Goal: Task Accomplishment & Management: Manage account settings

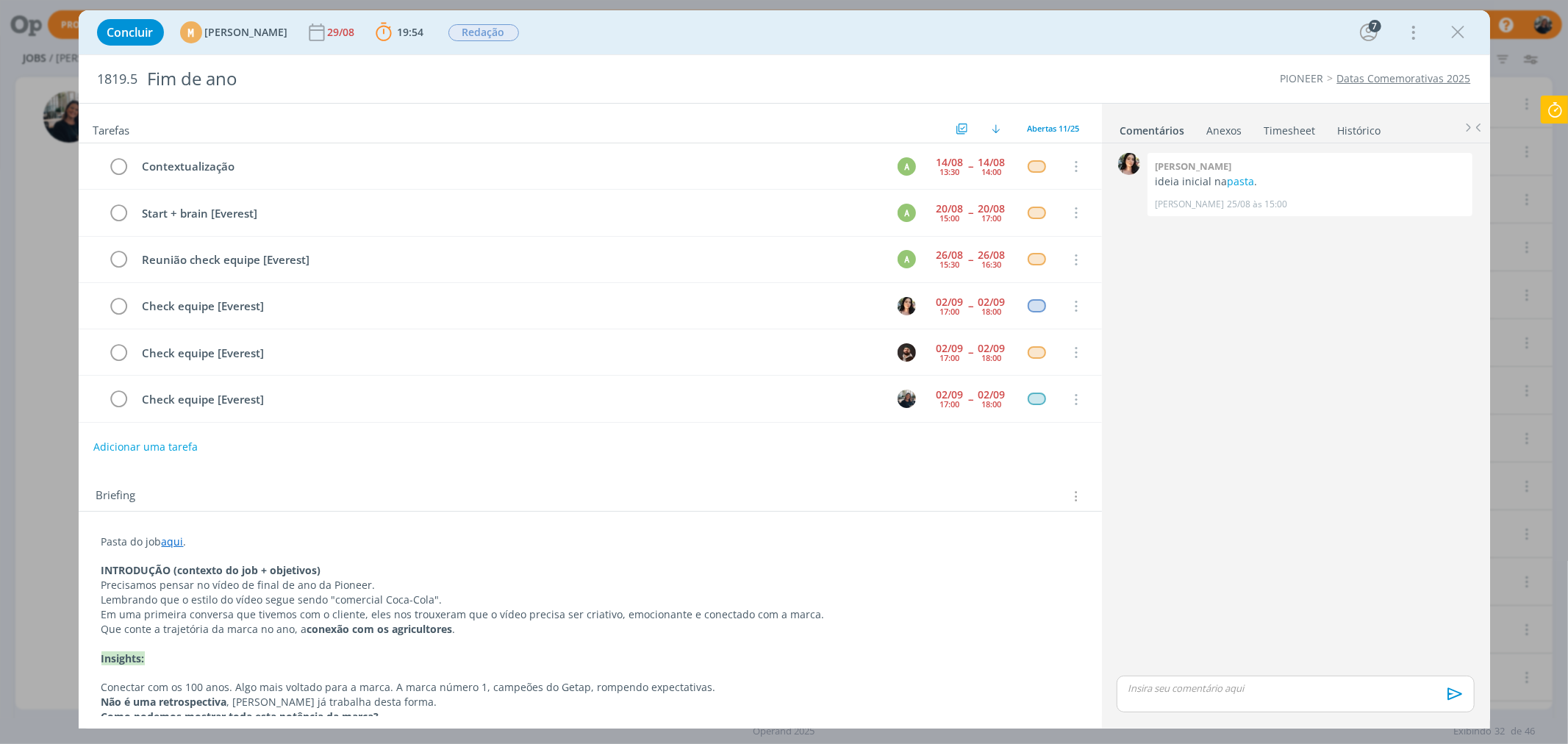
scroll to position [188, 0]
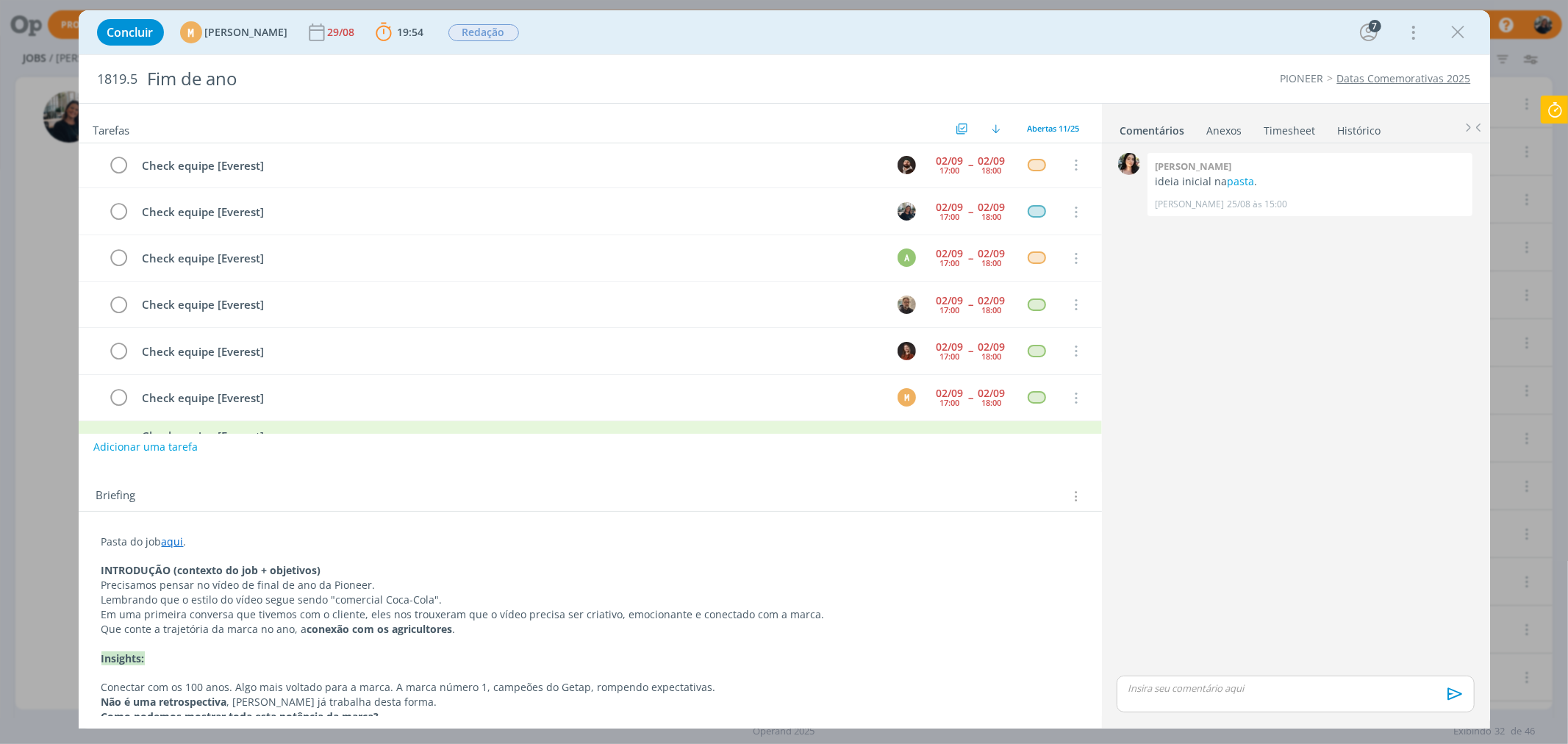
click at [1557, 104] on icon at bounding box center [1554, 110] width 26 height 29
type input "01:03:40"
click at [1541, 113] on span "Parar" at bounding box center [1537, 119] width 27 height 14
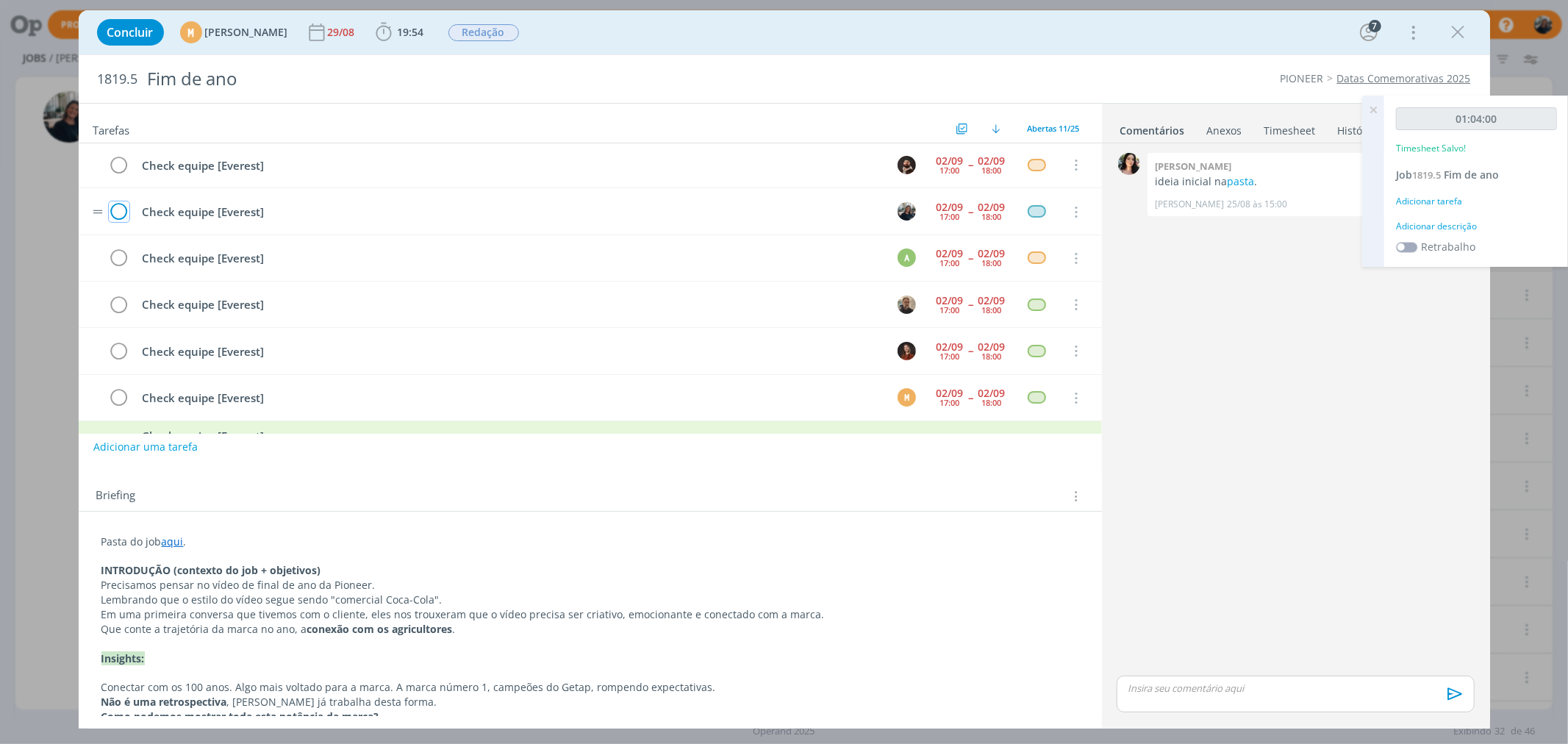
click at [113, 215] on icon "dialog" at bounding box center [119, 212] width 20 height 22
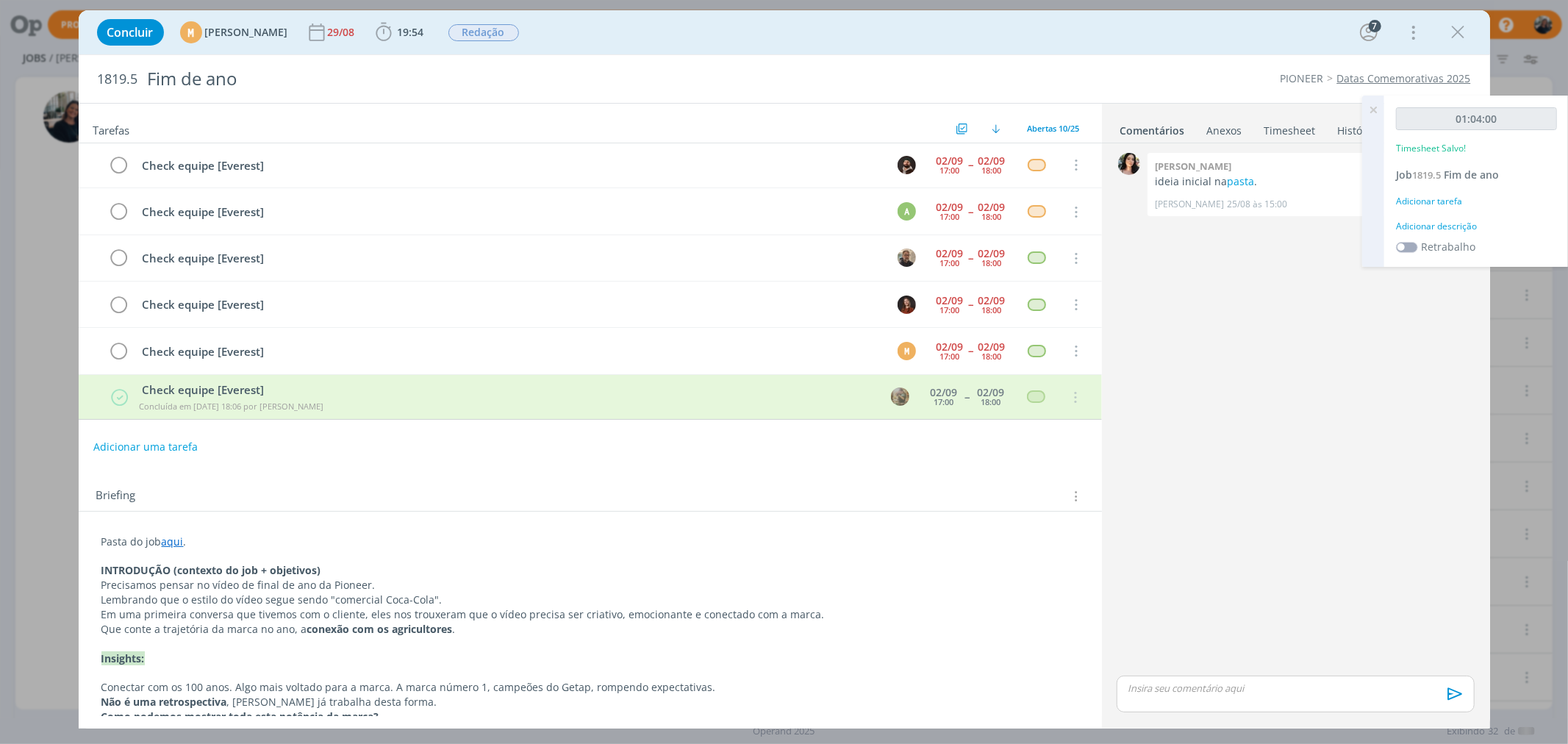
click at [1437, 223] on div "Adicionar descrição" at bounding box center [1477, 227] width 161 height 14
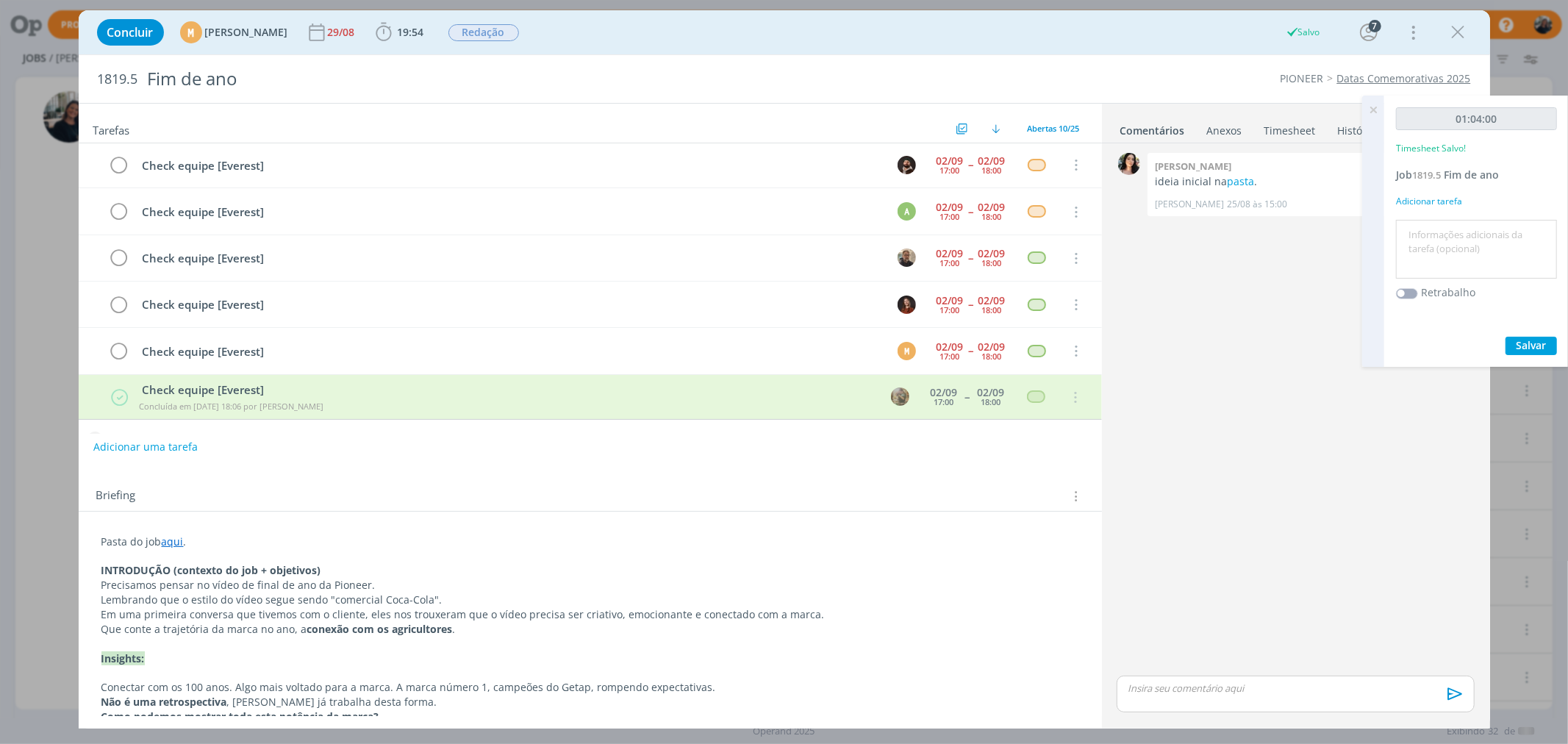
click at [1446, 230] on textarea at bounding box center [1476, 250] width 153 height 52
type textarea "Check"
click at [1532, 330] on div "01:04:00 Timesheet Salvo! Job 1819.5 Fim de ano Adicionar tarefa Check Retrabal…" at bounding box center [1477, 231] width 184 height 271
click at [1534, 333] on div "01:04:00 Timesheet Salvo! Job 1819.5 Fim de ano Adicionar tarefa Check Retrabal…" at bounding box center [1477, 231] width 184 height 271
click at [1536, 339] on span "Salvar" at bounding box center [1532, 345] width 30 height 14
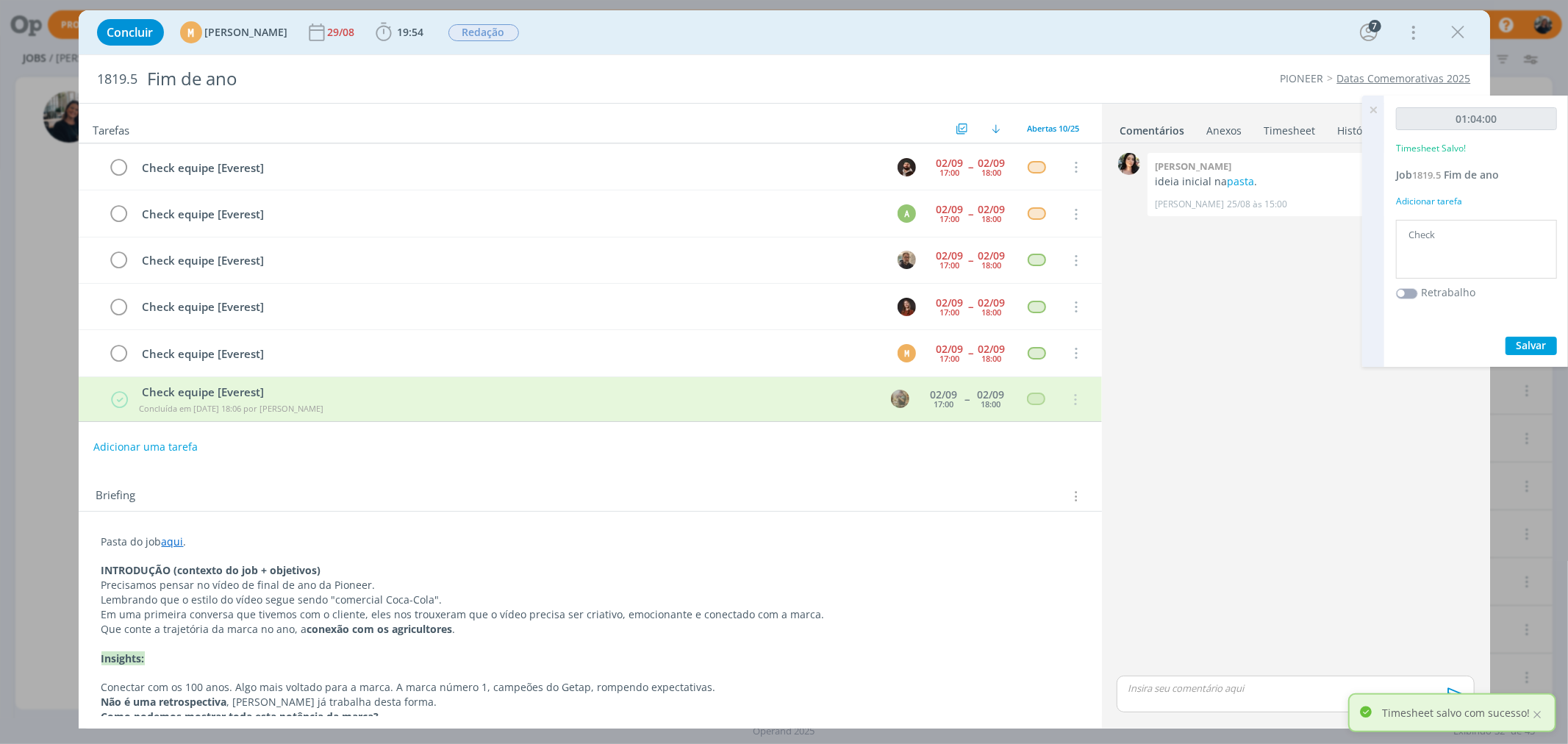
click at [1371, 110] on icon at bounding box center [1373, 110] width 26 height 29
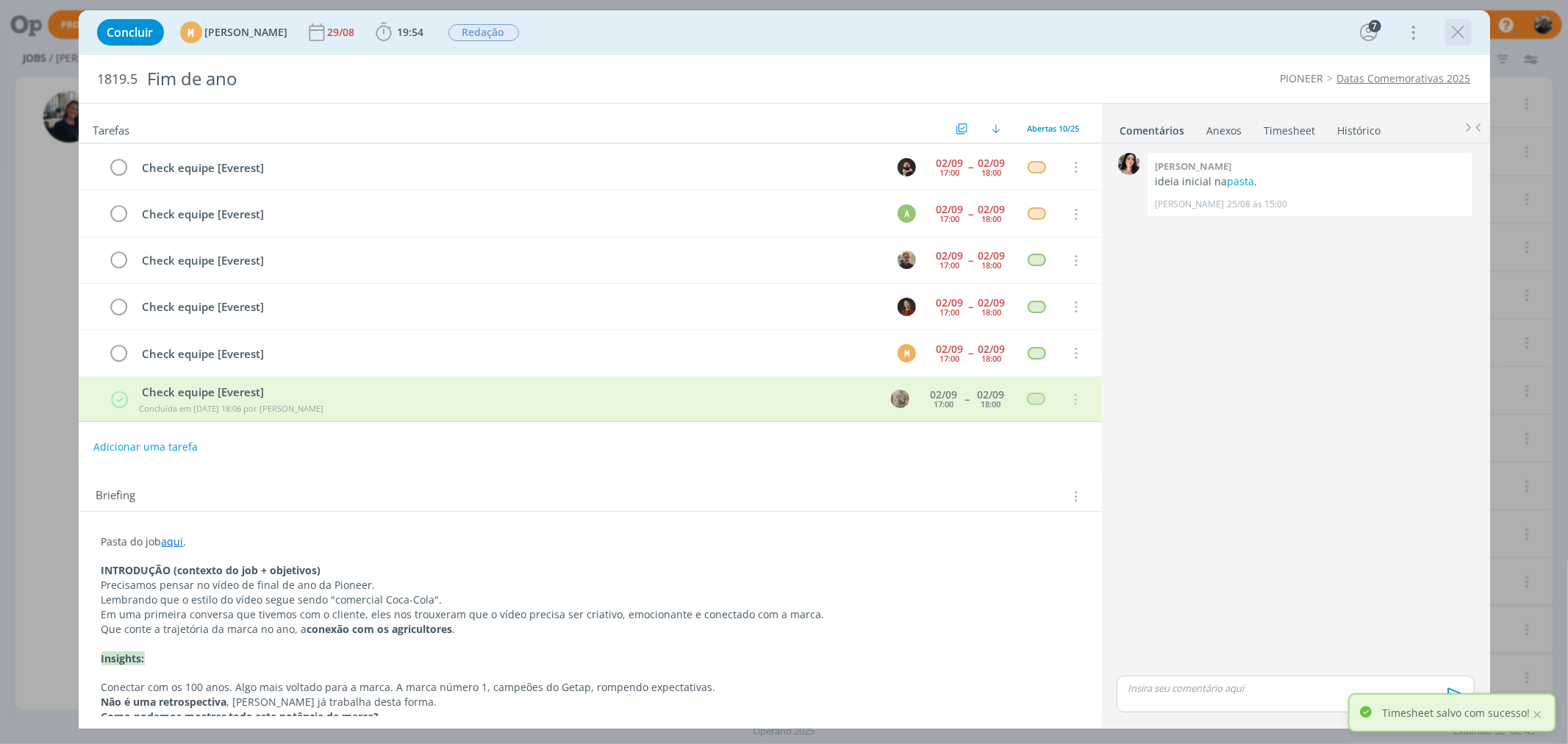
click at [1458, 29] on icon "dialog" at bounding box center [1458, 32] width 22 height 22
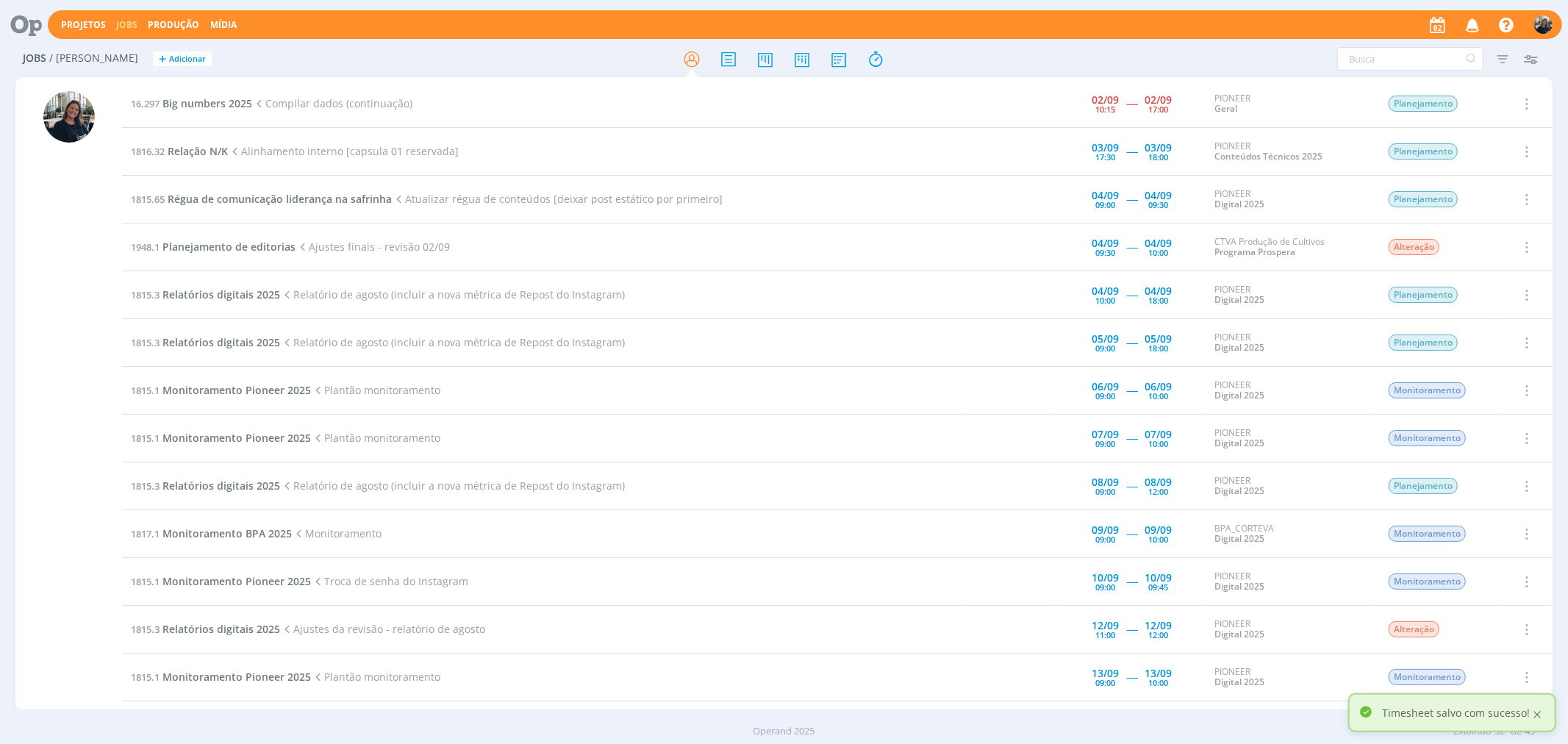
click at [1542, 716] on div at bounding box center [1538, 715] width 14 height 14
click at [191, 98] on span "Big numbers 2025" at bounding box center [207, 103] width 90 height 14
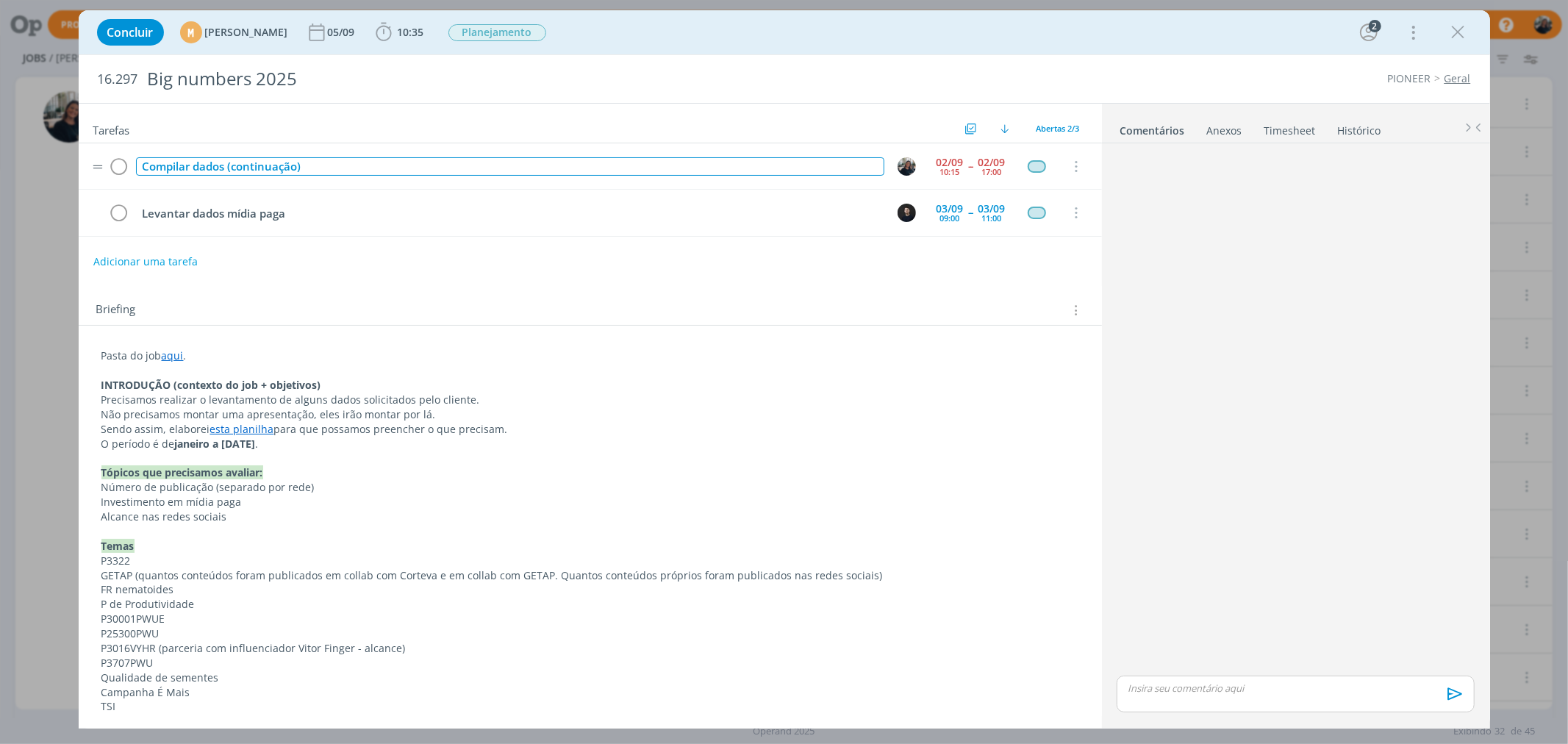
click at [186, 172] on div "Compilar dados (continuação)" at bounding box center [510, 166] width 748 height 18
copy div "Compilar dados (continuação)"
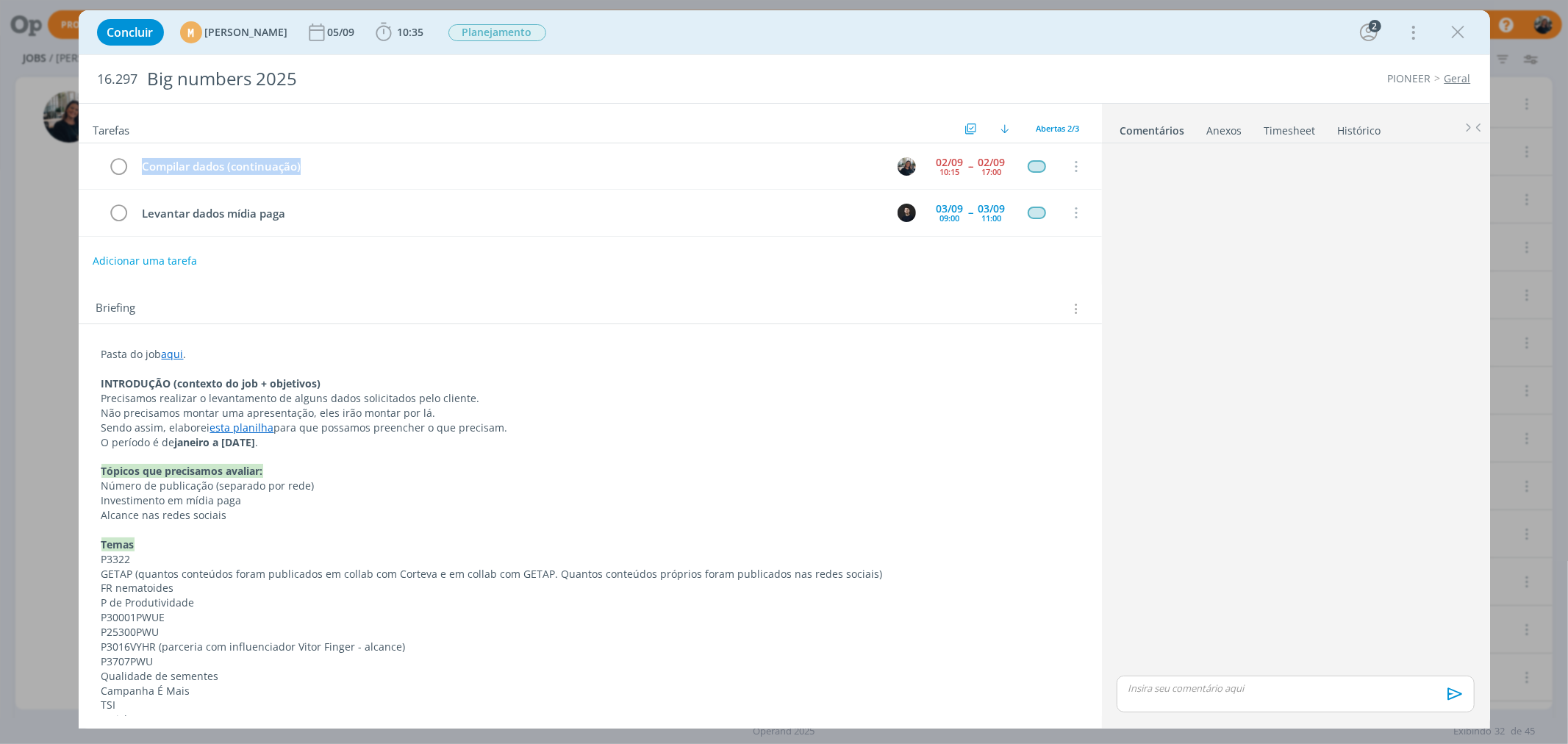
click at [156, 254] on button "Adicionar uma tarefa" at bounding box center [145, 261] width 104 height 25
click at [204, 265] on input "dialog" at bounding box center [492, 259] width 778 height 20
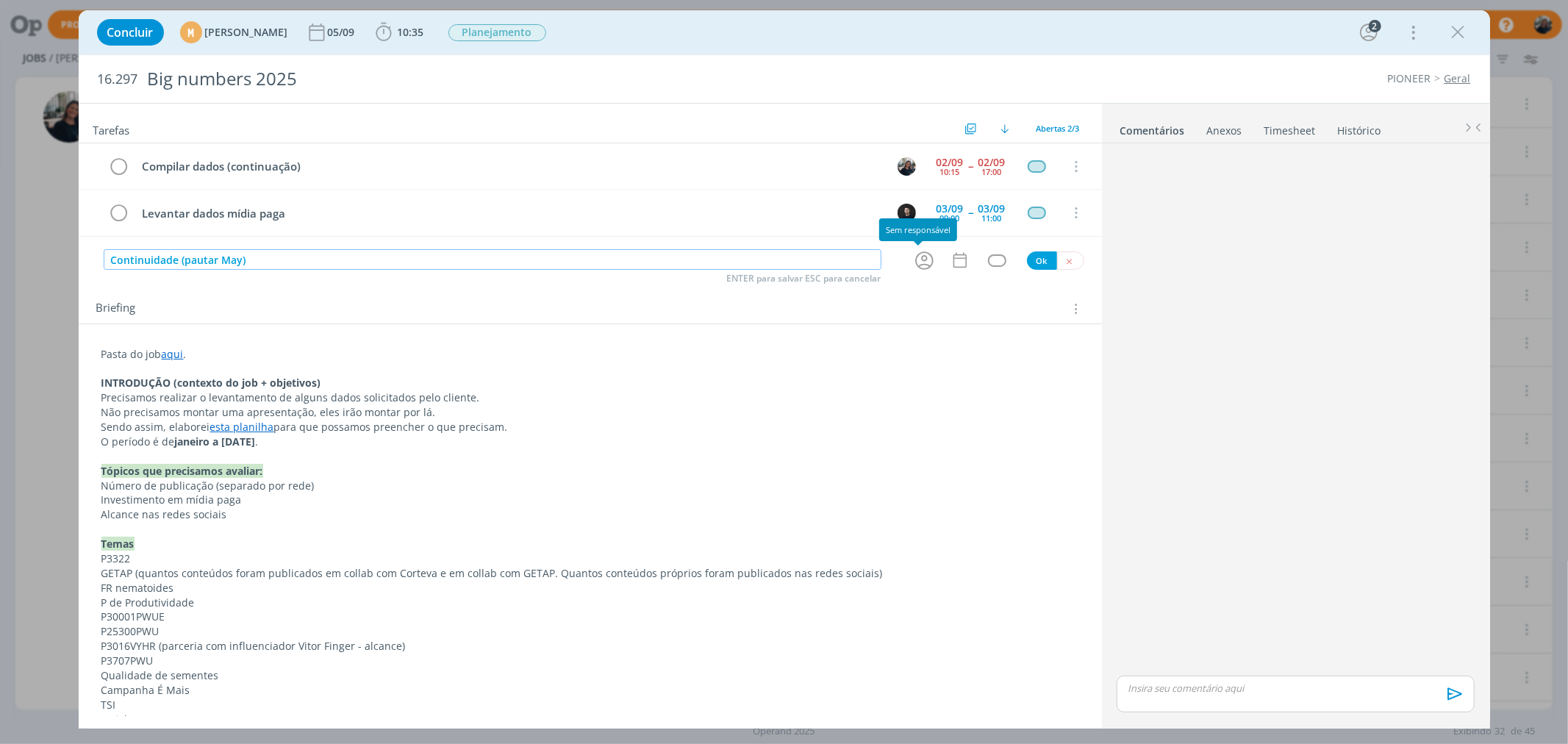
click at [921, 266] on icon "dialog" at bounding box center [925, 261] width 18 height 18
type input "Continuidade (pautar May)"
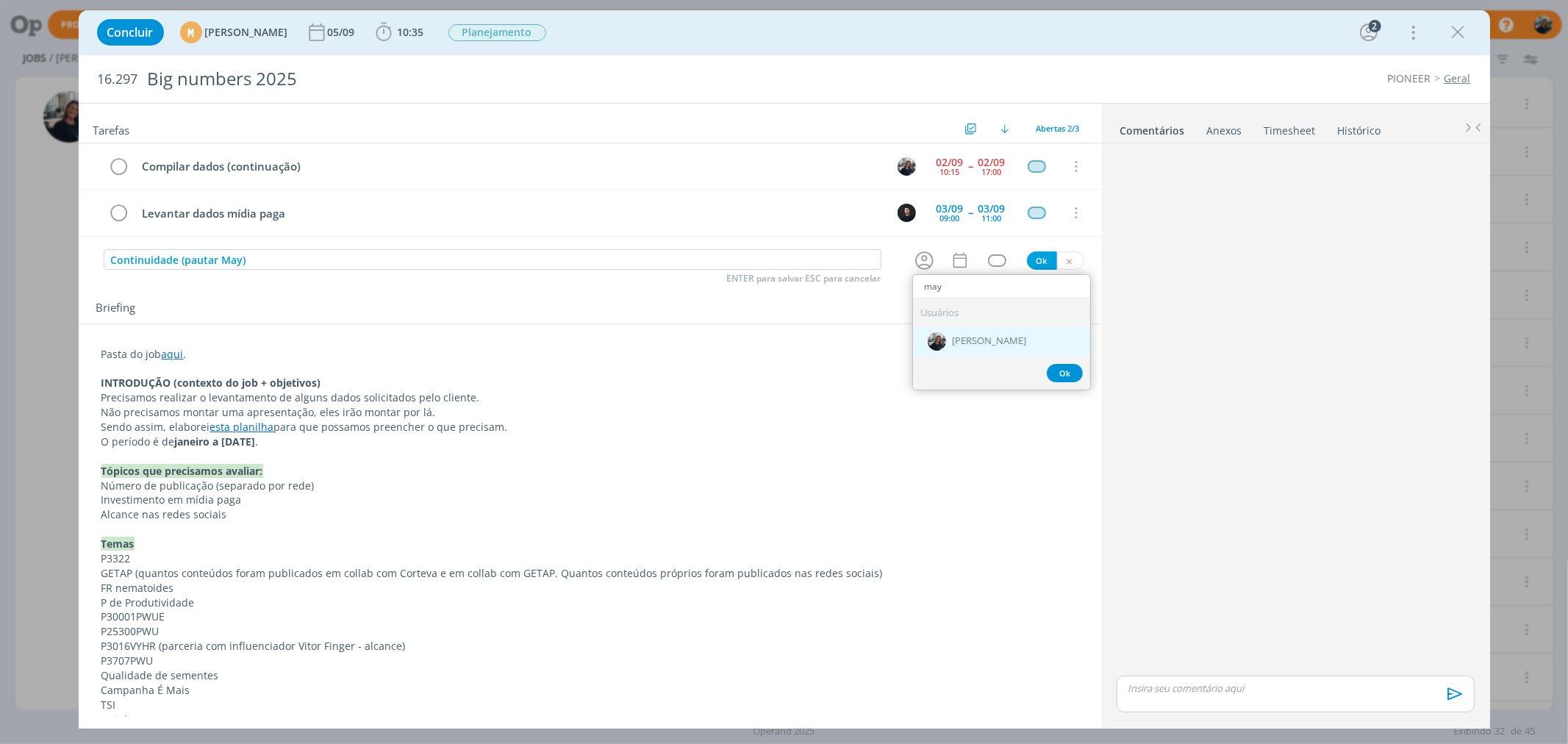
click at [946, 330] on div "[PERSON_NAME]" at bounding box center [1002, 341] width 177 height 30
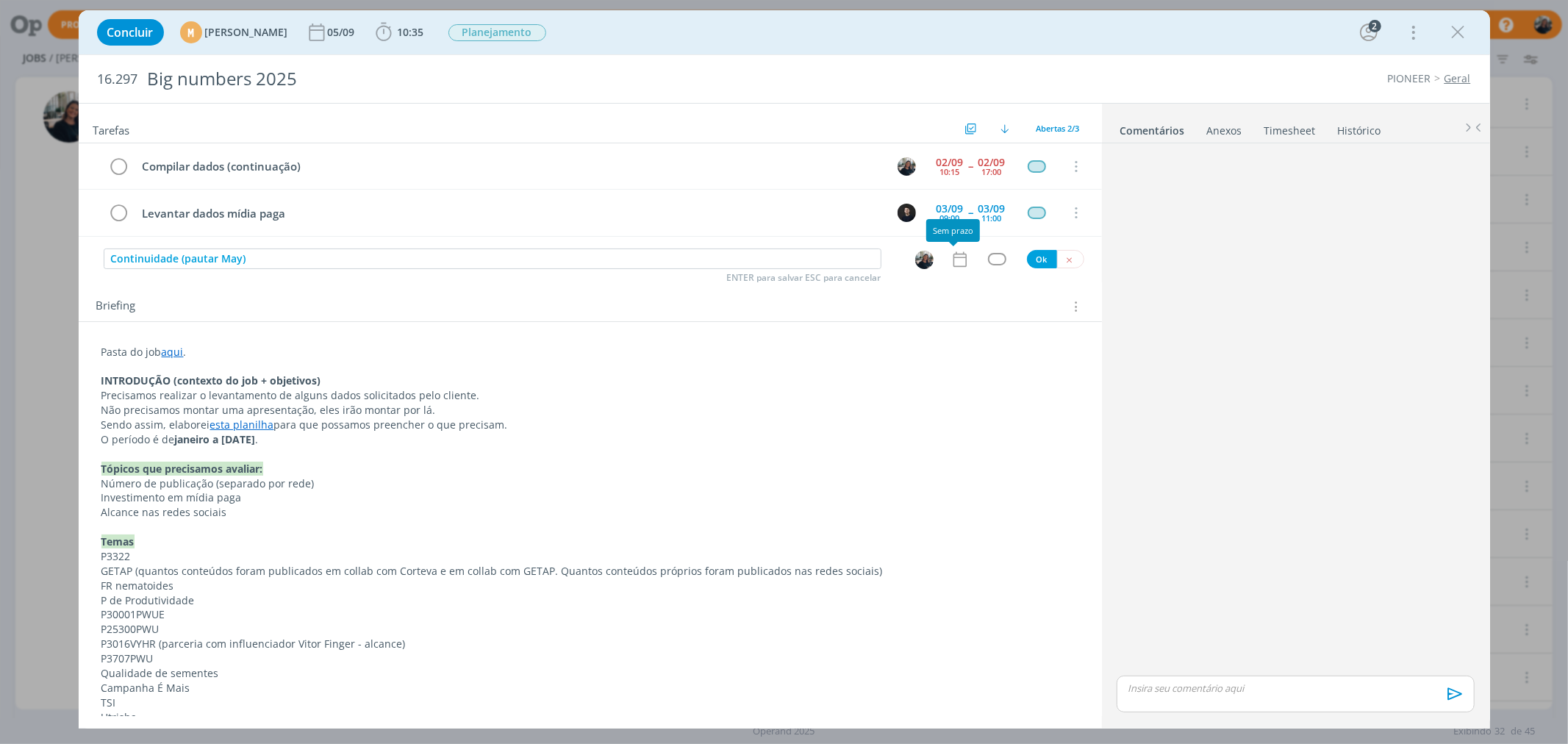
click at [952, 256] on icon "dialog" at bounding box center [959, 259] width 19 height 19
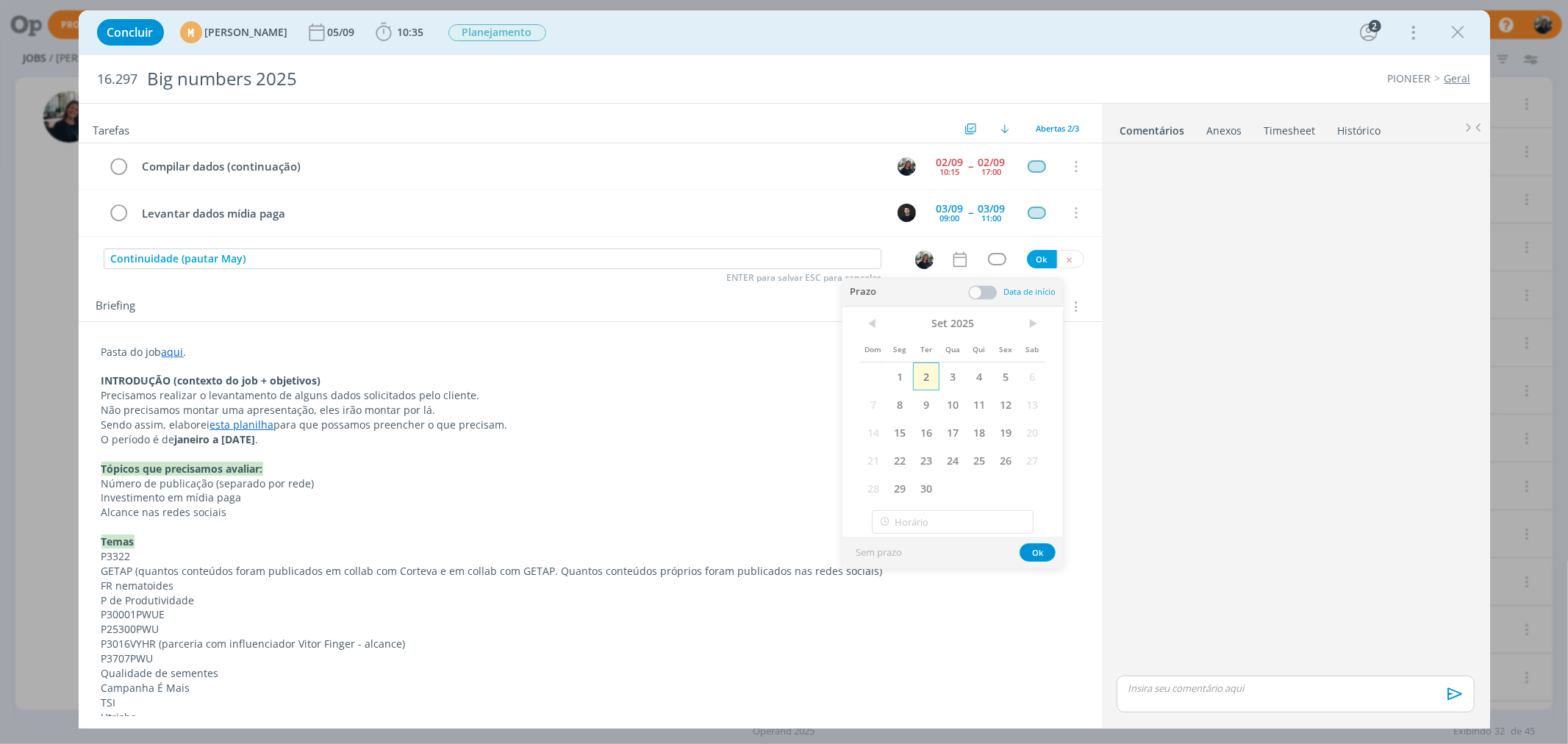
click at [922, 377] on span "2" at bounding box center [926, 376] width 26 height 28
click at [1044, 555] on button "Ok" at bounding box center [1038, 553] width 36 height 18
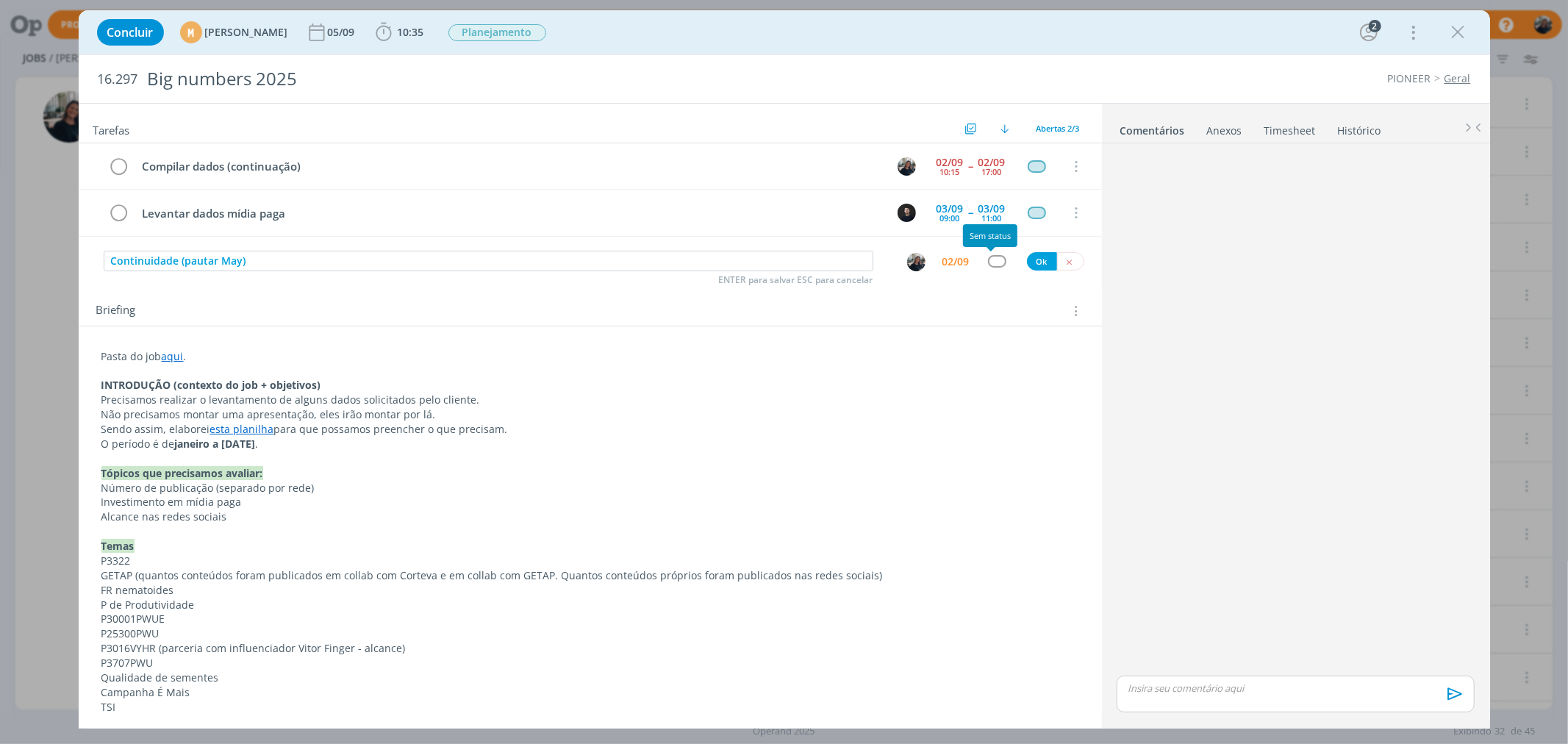
click at [994, 261] on div "dialog" at bounding box center [997, 261] width 18 height 13
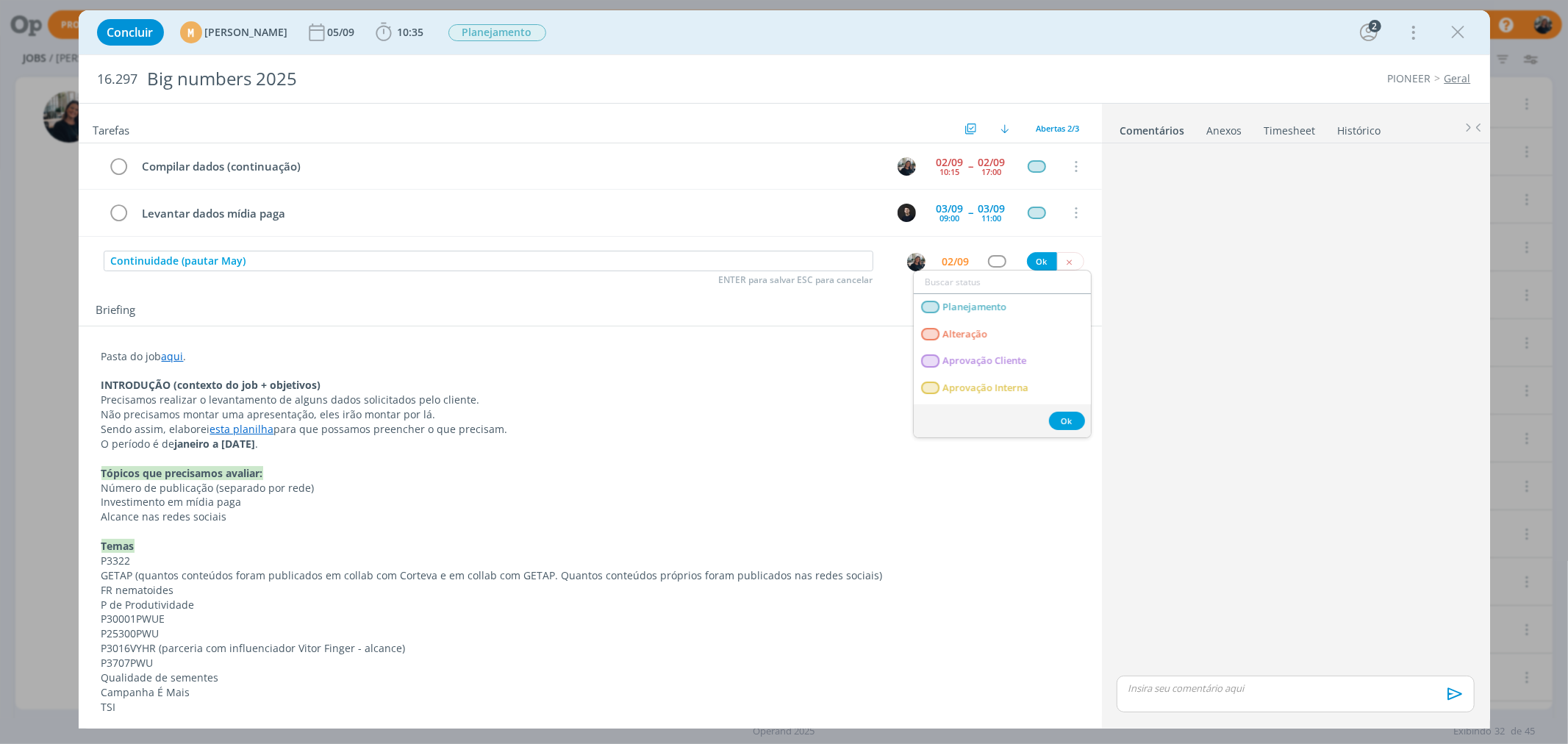
click at [907, 268] on img "dialog" at bounding box center [916, 262] width 18 height 18
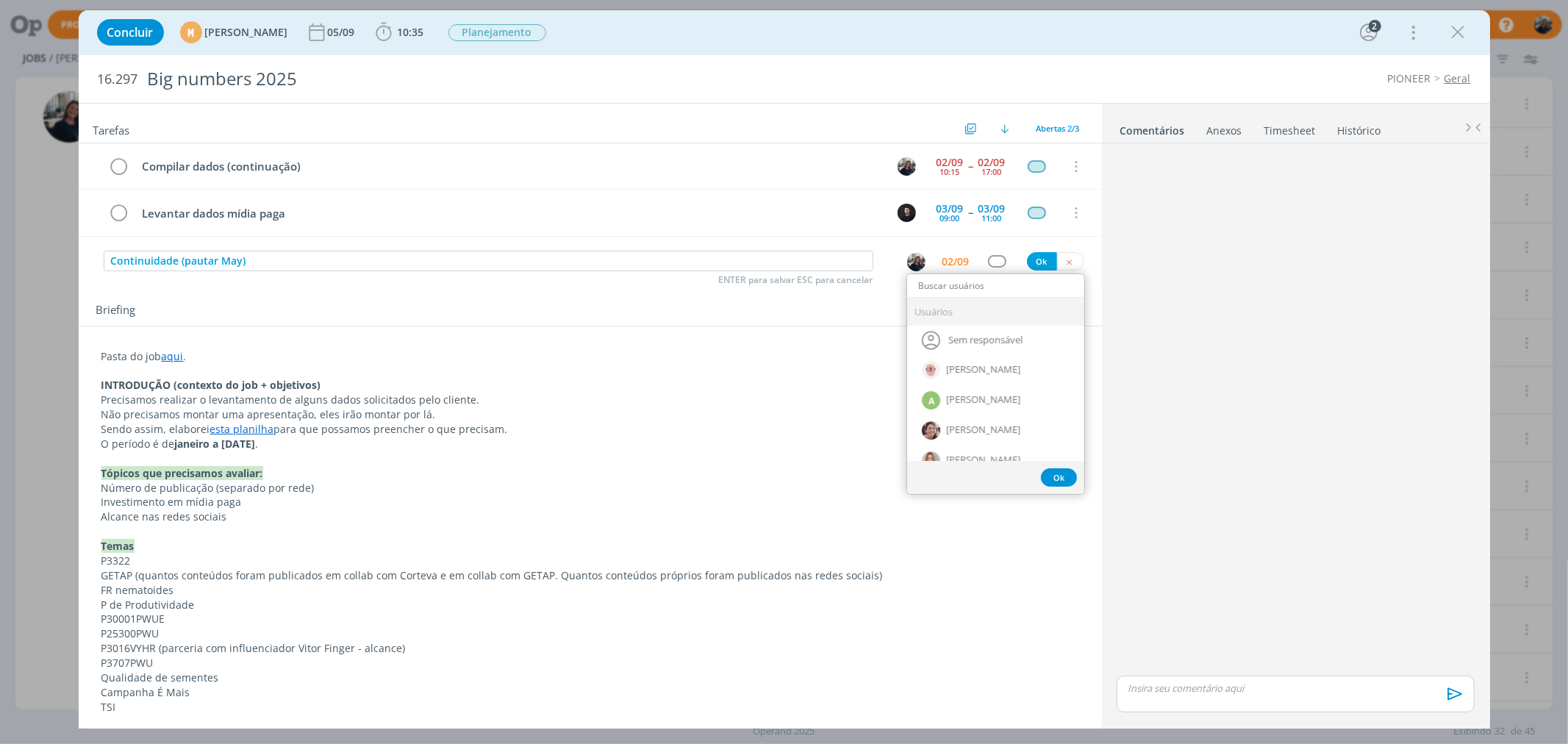
type input "a"
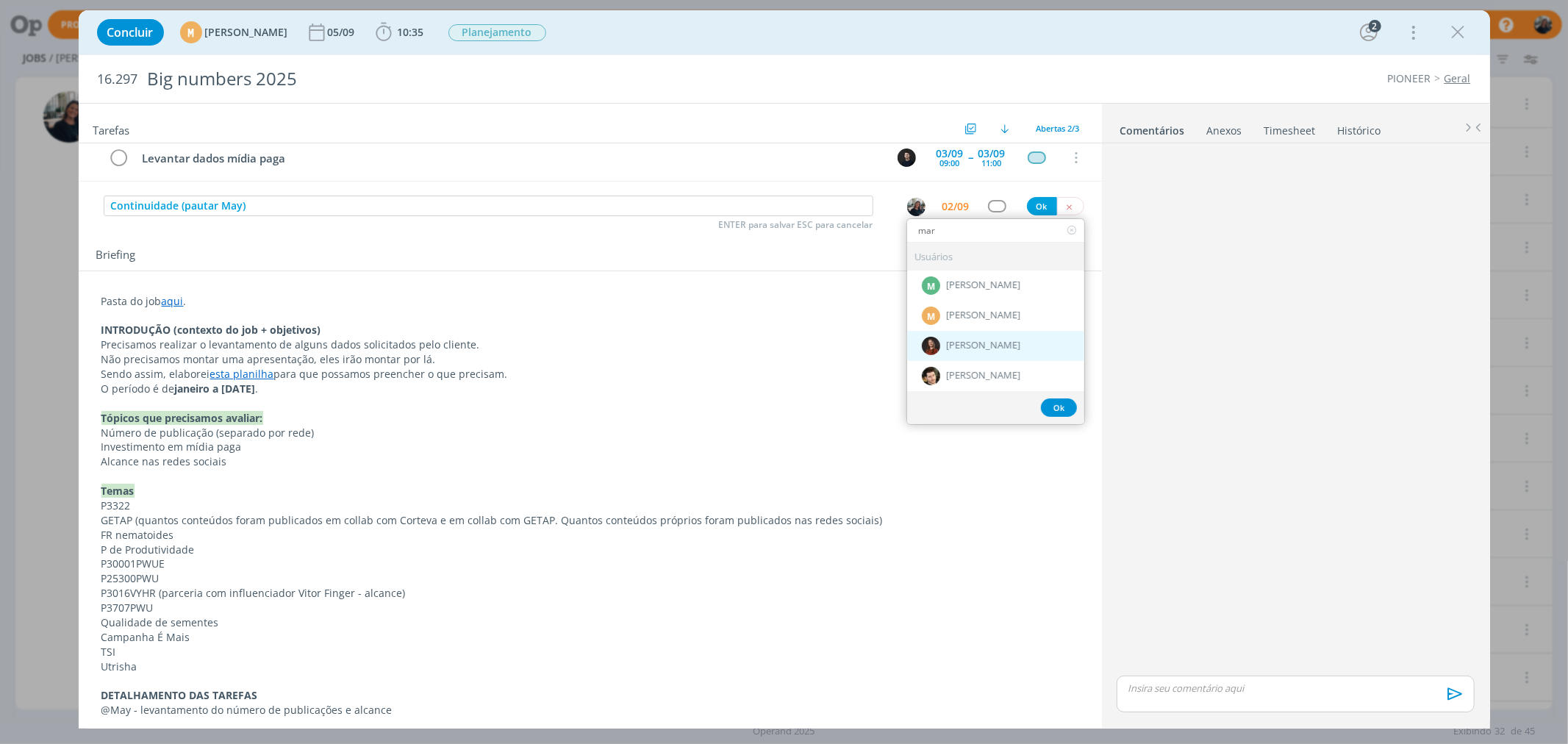
scroll to position [82, 0]
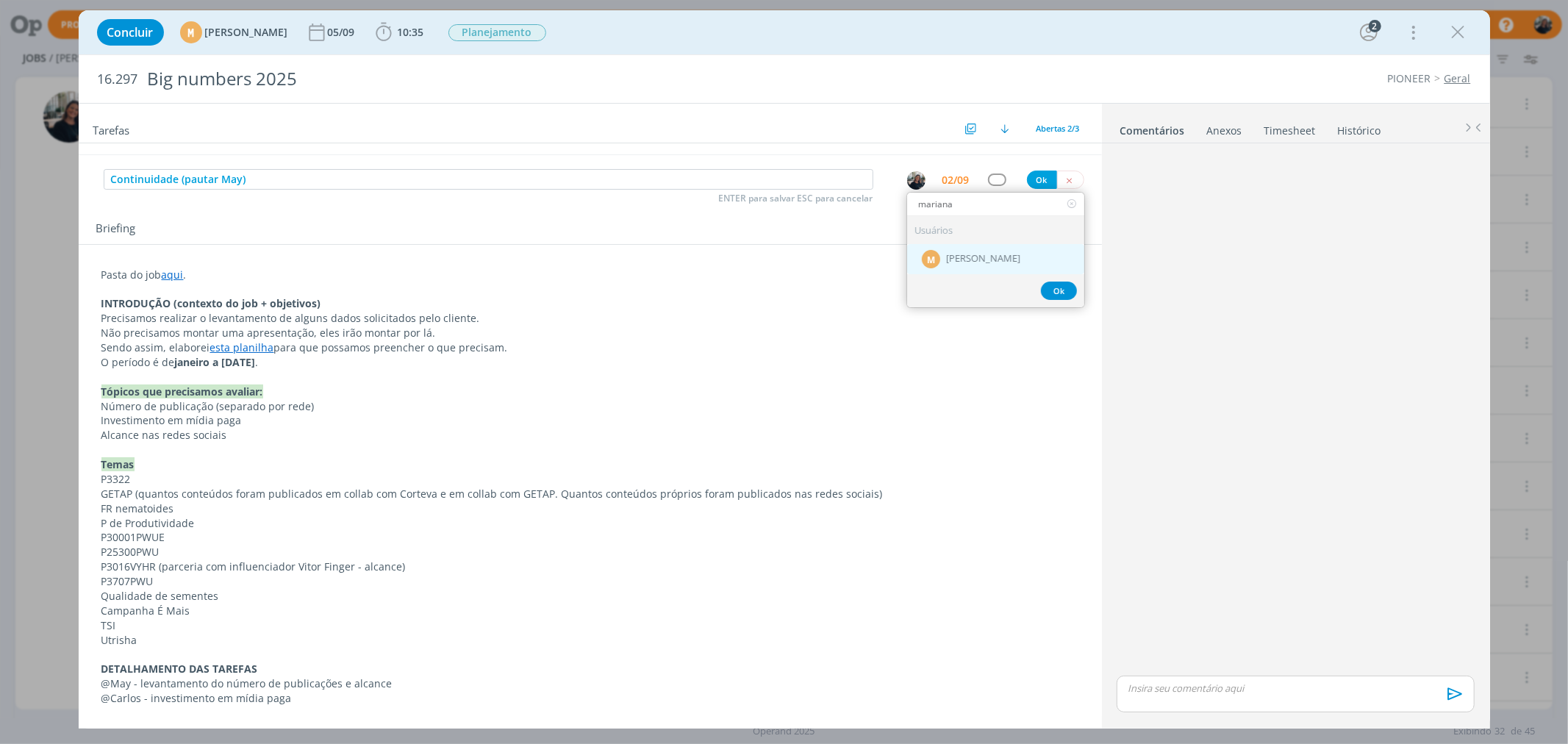
type input "mariana"
click at [1021, 255] on span "[PERSON_NAME]" at bounding box center [983, 259] width 74 height 12
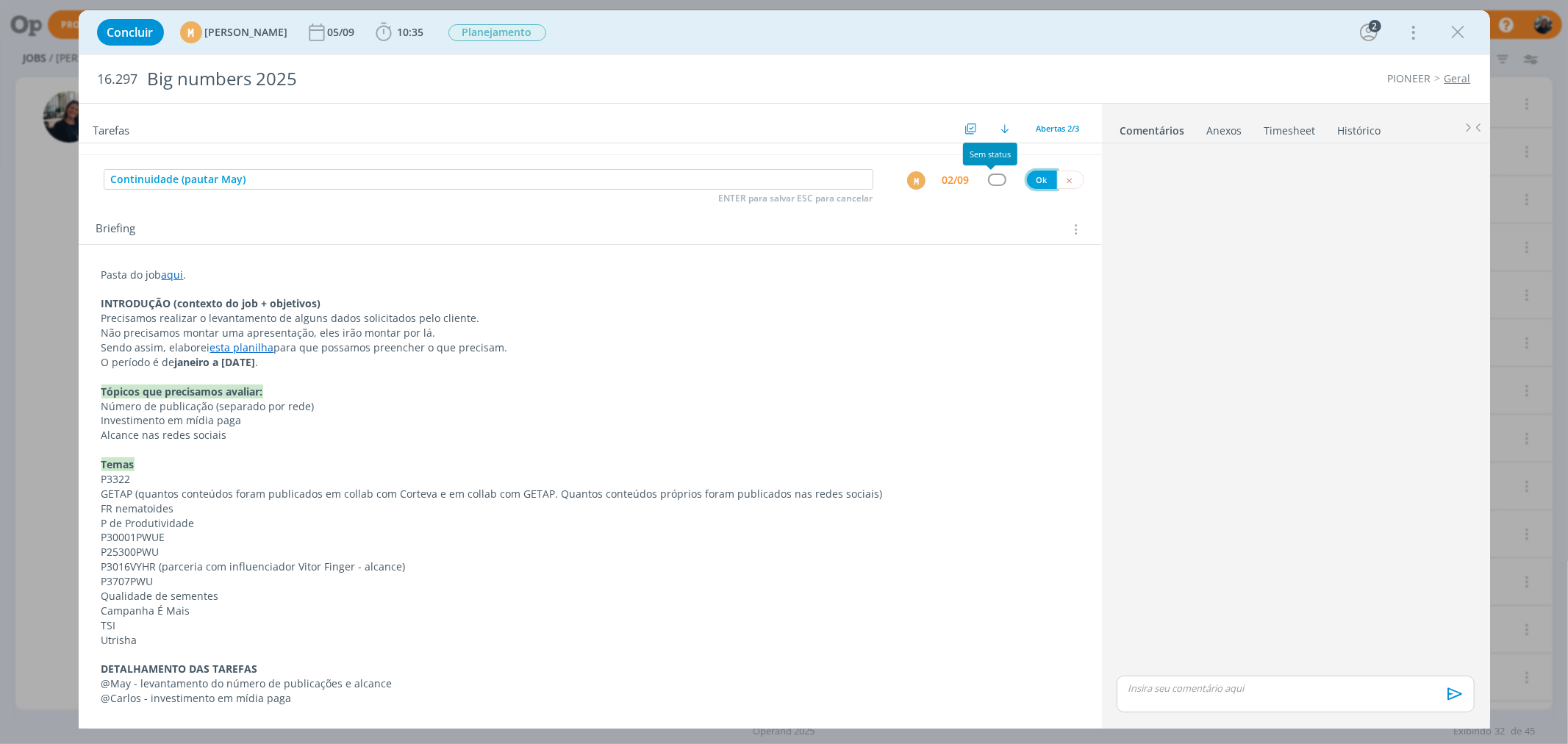
click at [1027, 181] on button "Ok" at bounding box center [1042, 180] width 30 height 18
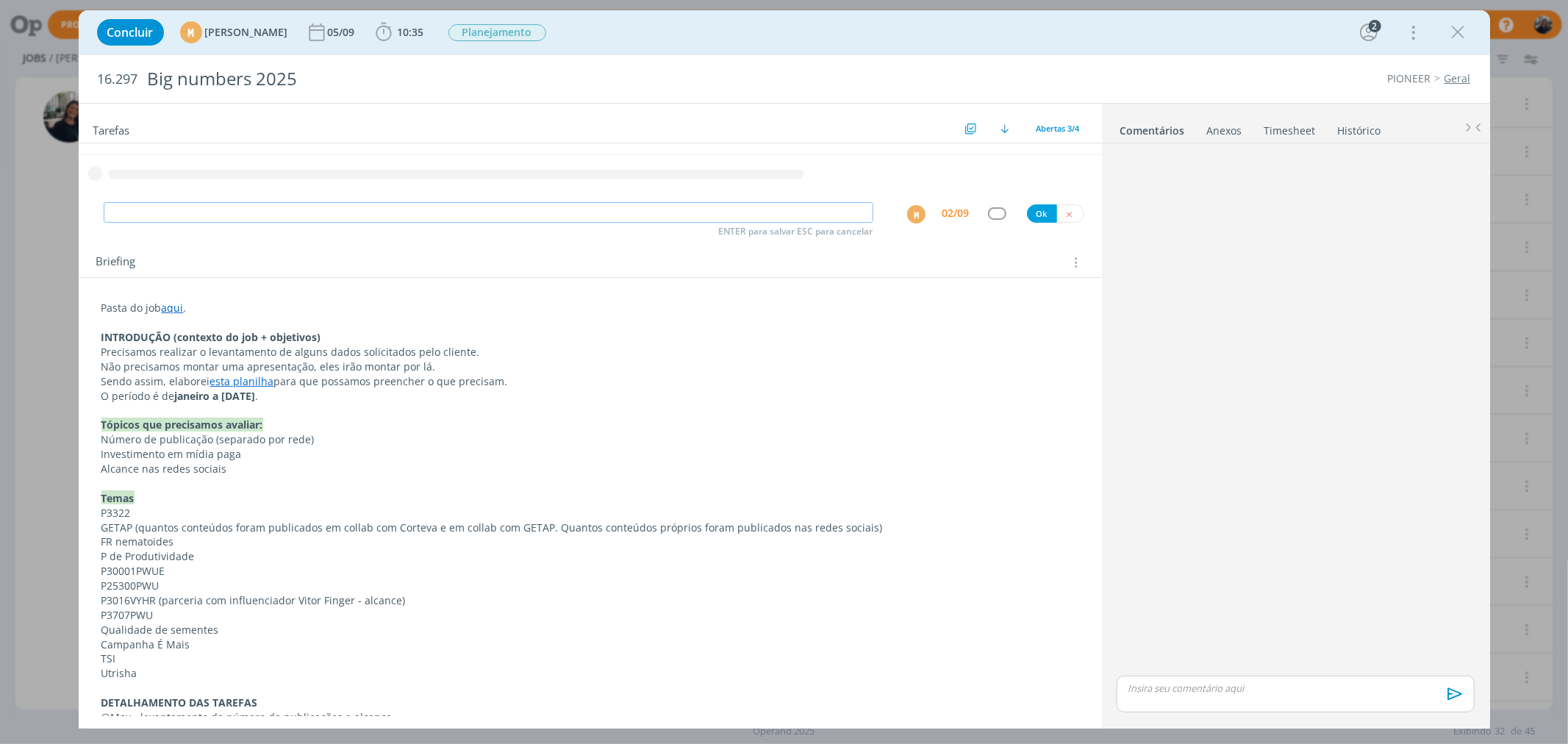
scroll to position [0, 0]
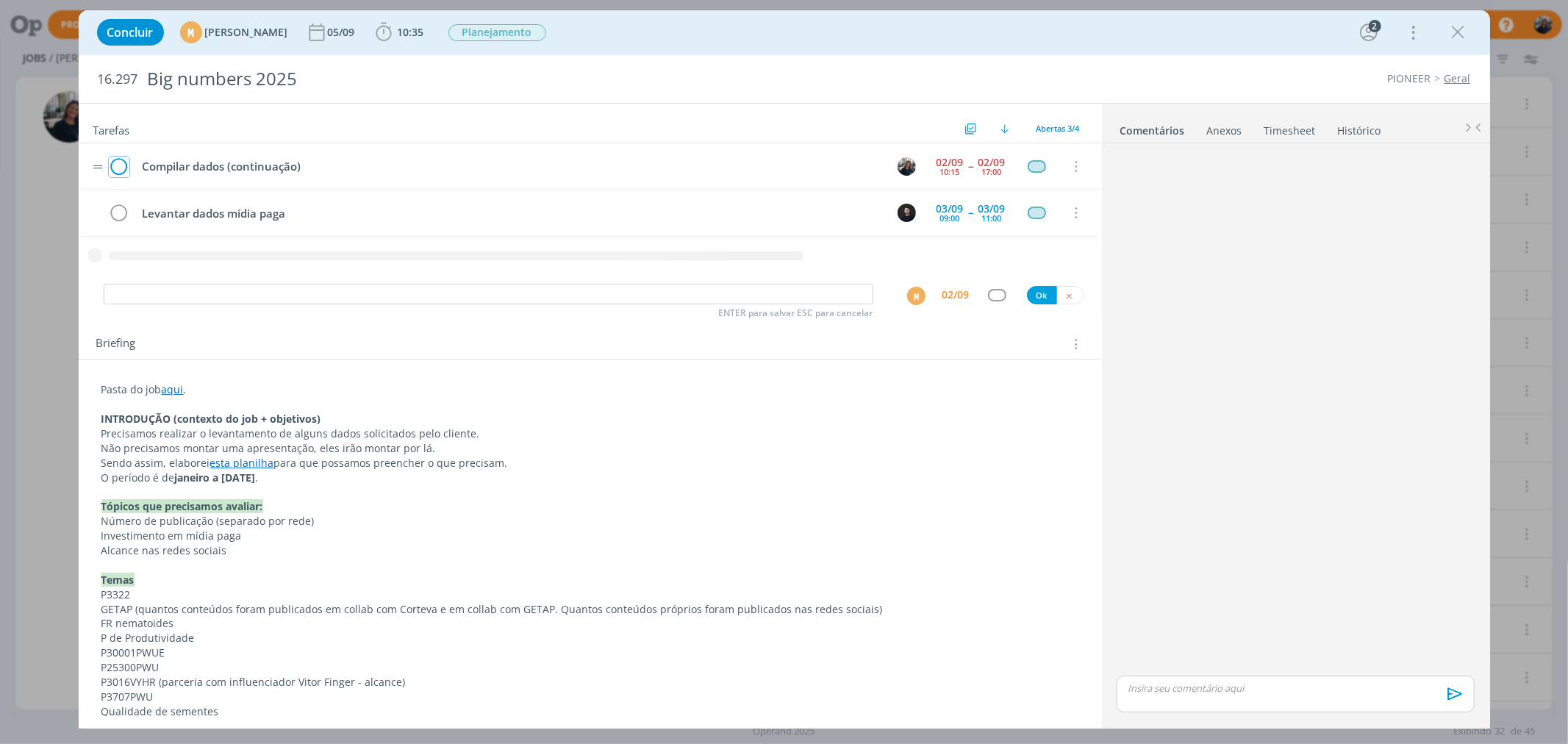
click at [111, 168] on icon "dialog" at bounding box center [119, 166] width 20 height 22
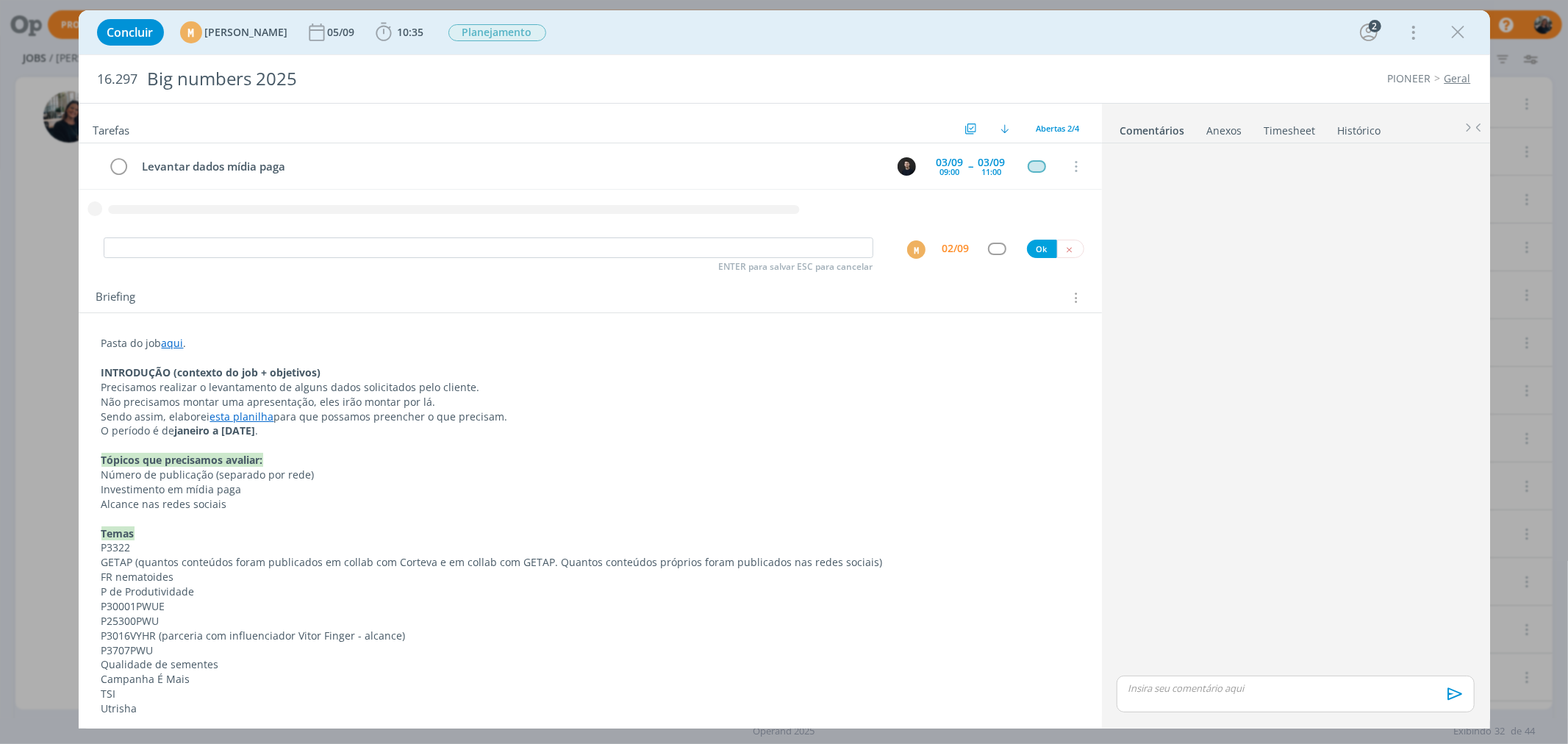
click at [898, 297] on div "Briefing Briefings Predefinidos Versões do Briefing Ver Briefing do Projeto" at bounding box center [592, 297] width 992 height 19
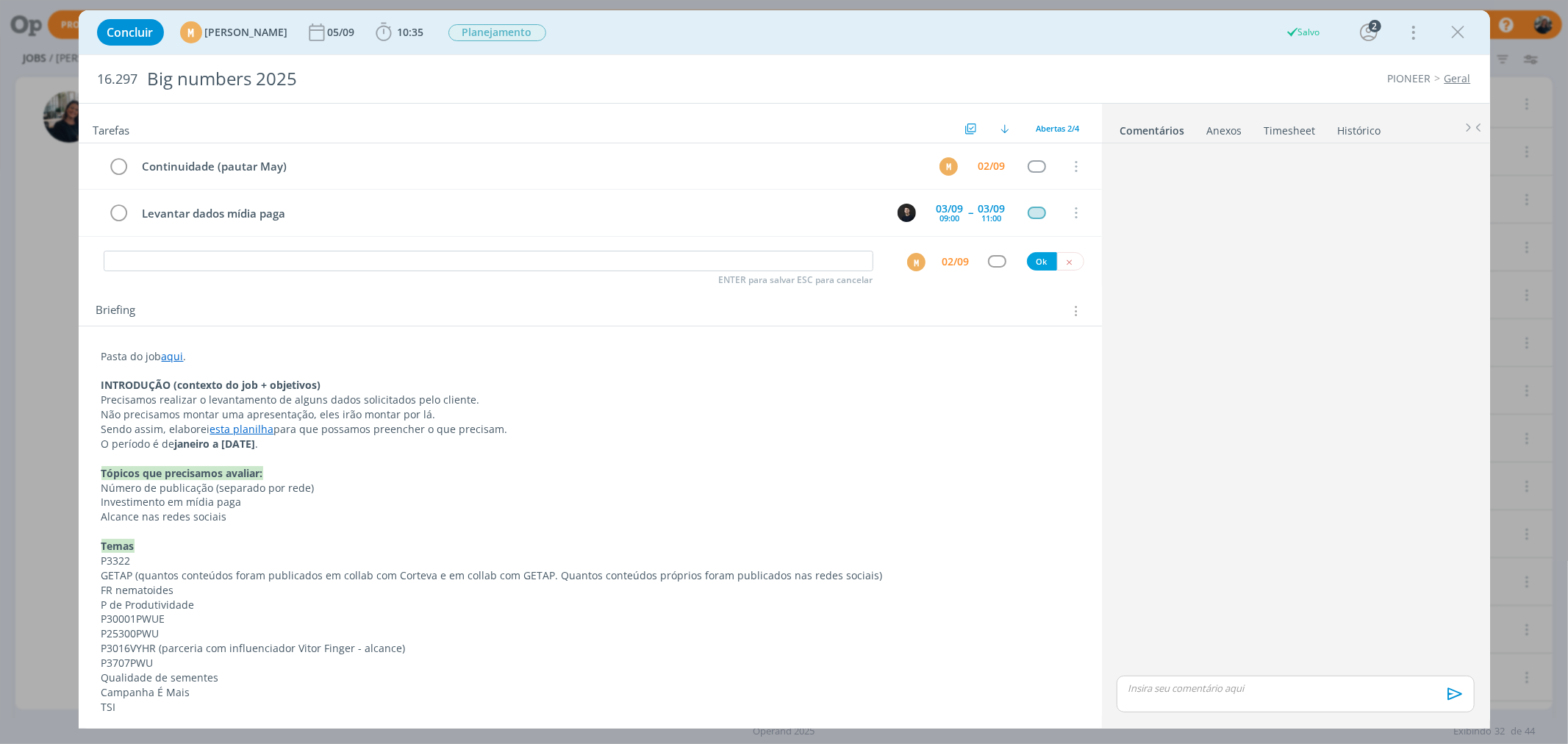
click at [1061, 251] on div "ENTER para salvar ESC para cancelar M 02/09 Ok" at bounding box center [590, 262] width 1024 height 26
click at [1068, 259] on button "dialog" at bounding box center [1071, 262] width 27 height 18
drag, startPoint x: 1453, startPoint y: 27, endPoint x: 1447, endPoint y: 33, distance: 8.5
click at [1454, 27] on icon "dialog" at bounding box center [1458, 32] width 22 height 22
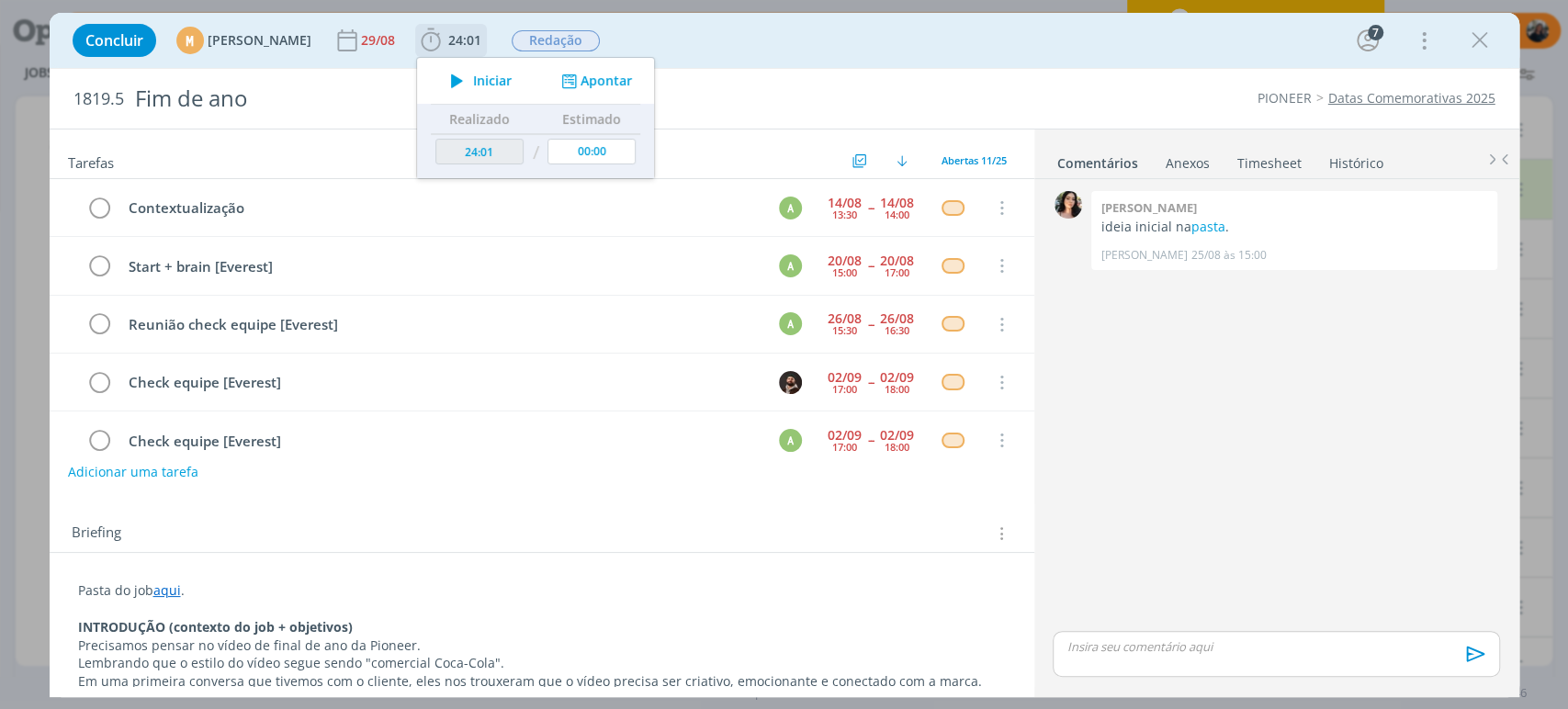
scroll to position [172, 0]
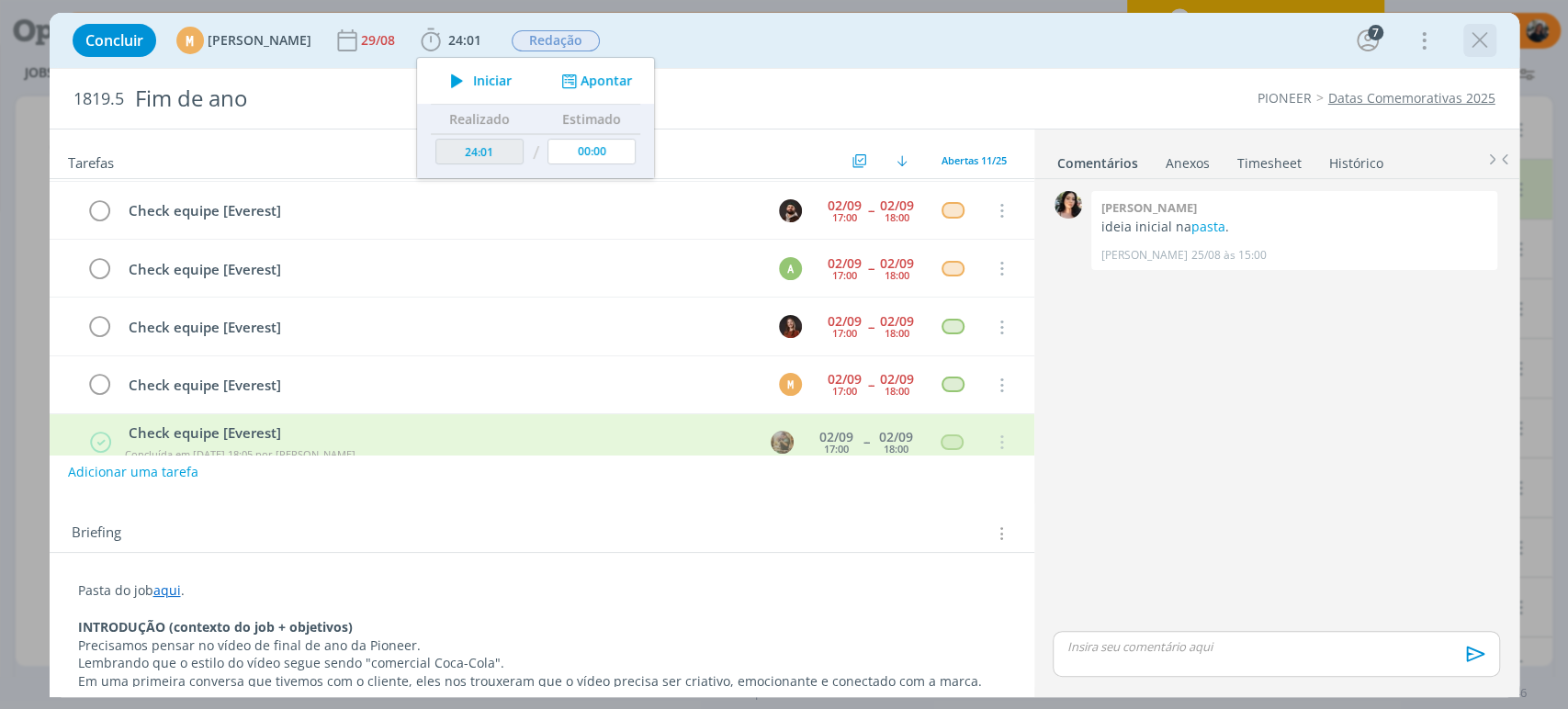
click at [1489, 36] on icon "dialog" at bounding box center [1479, 40] width 27 height 27
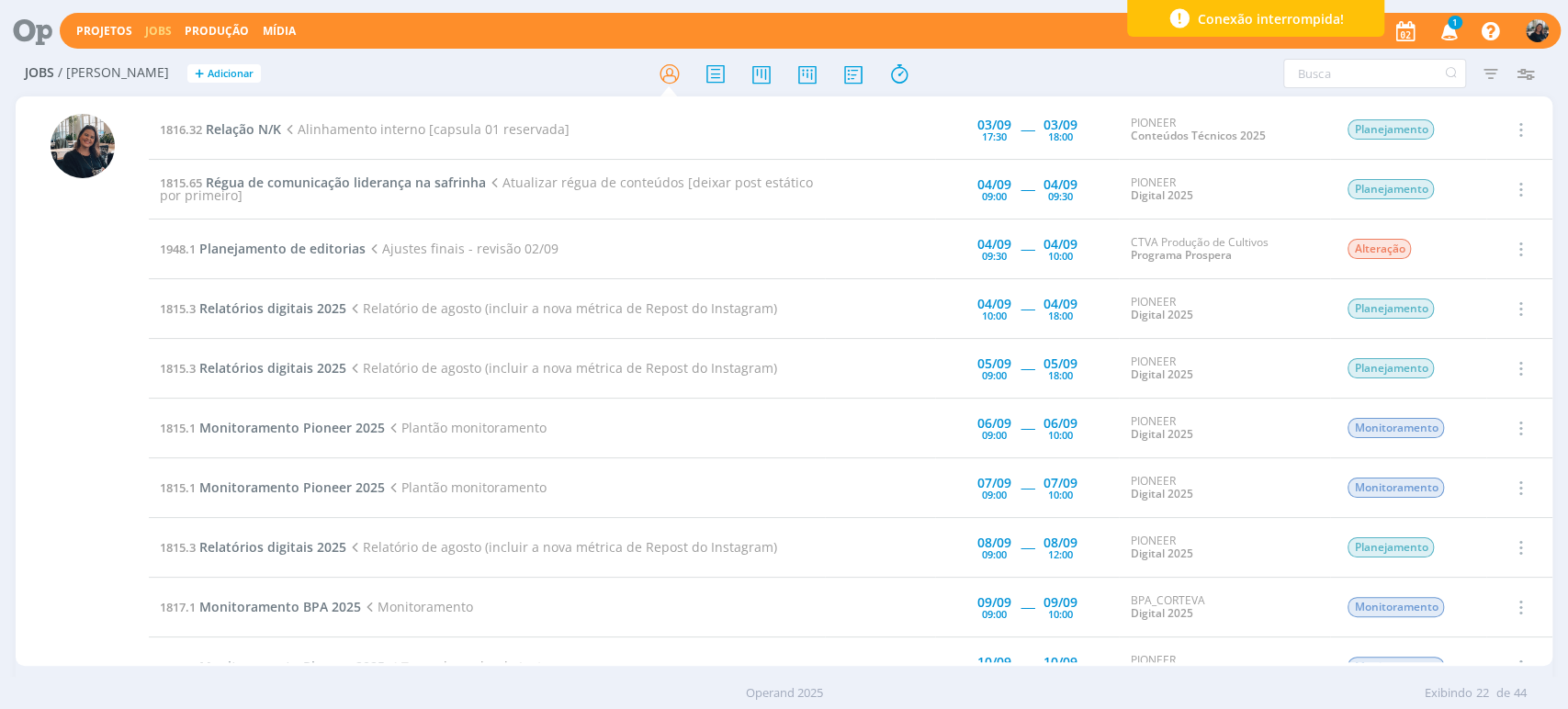
click at [1457, 34] on icon "button" at bounding box center [1449, 30] width 32 height 31
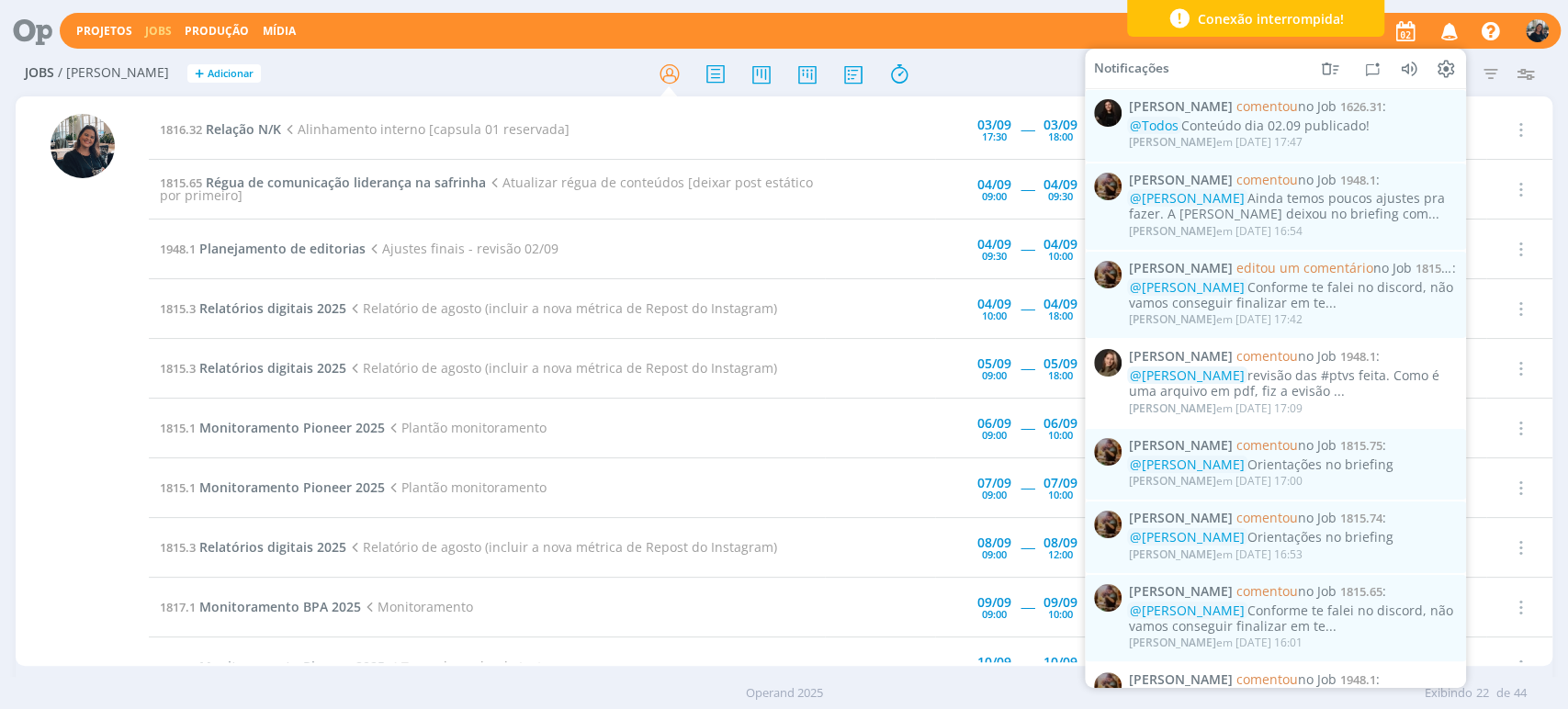
click at [1448, 29] on icon "button" at bounding box center [1449, 30] width 32 height 31
